Goal: Register for event/course

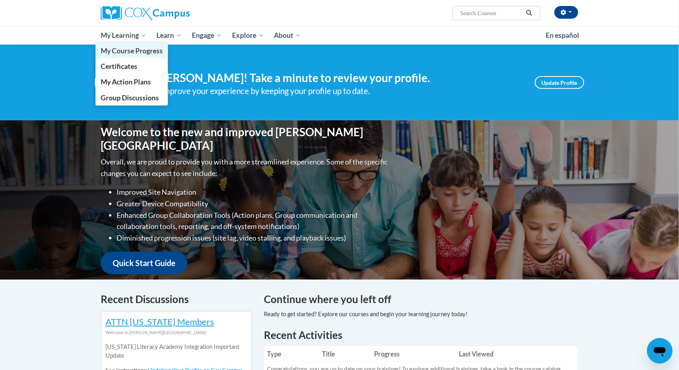
click at [130, 53] on span "My Course Progress" at bounding box center [132, 51] width 62 height 8
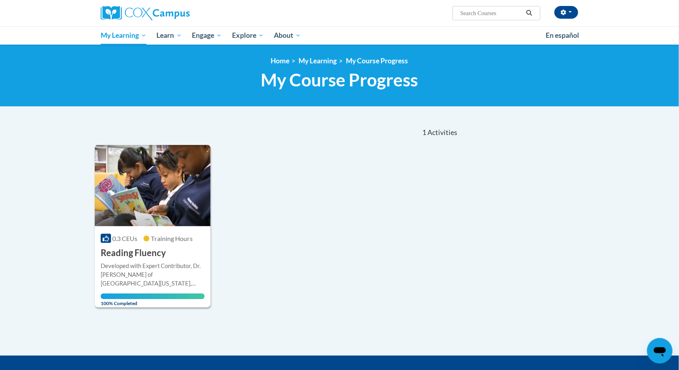
click at [469, 8] on input "Search..." at bounding box center [492, 13] width 64 height 10
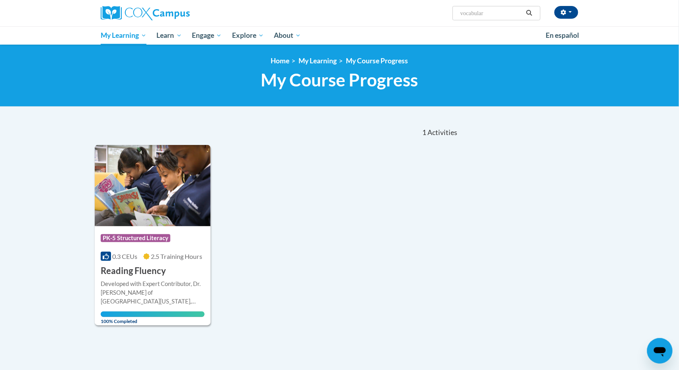
type input "vocabulary"
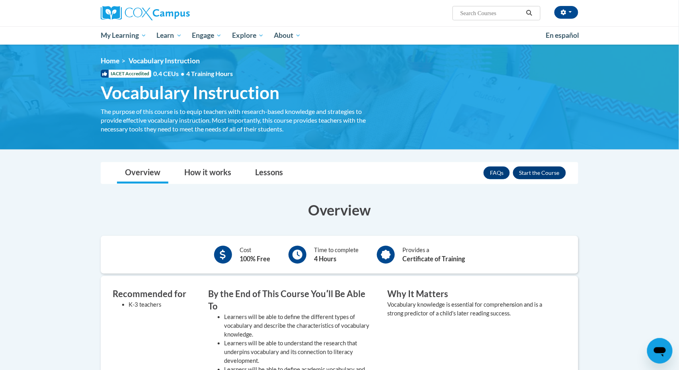
click at [547, 174] on button "Enroll" at bounding box center [539, 172] width 53 height 13
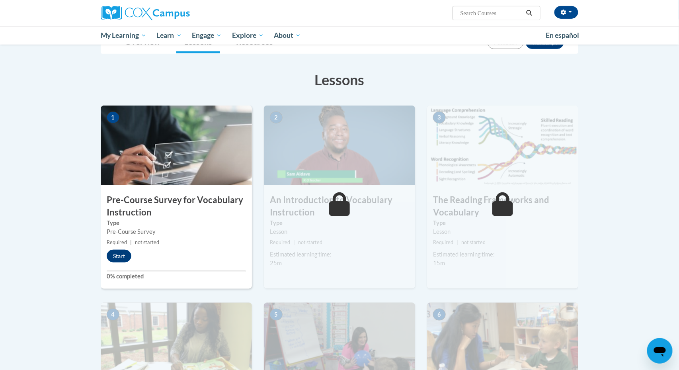
scroll to position [108, 0]
